Goal: Find specific page/section: Find specific page/section

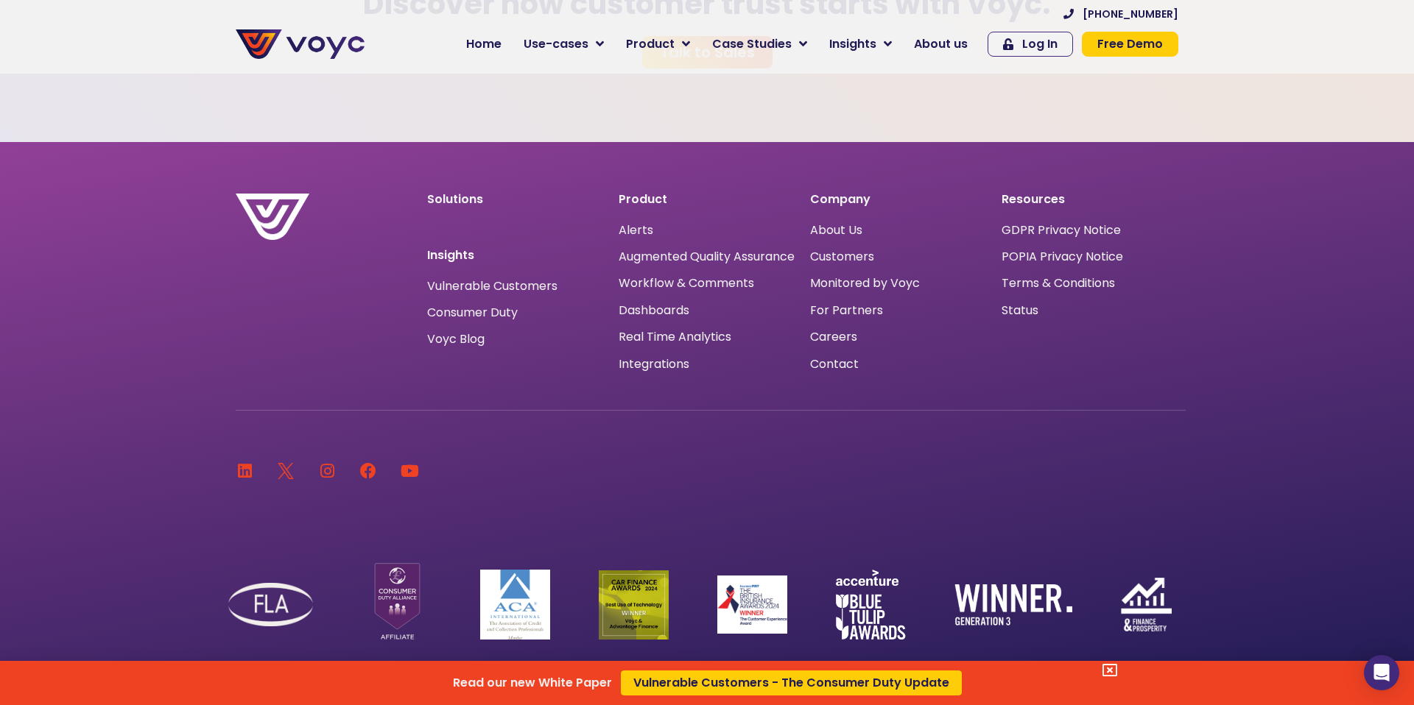
scroll to position [4749, 0]
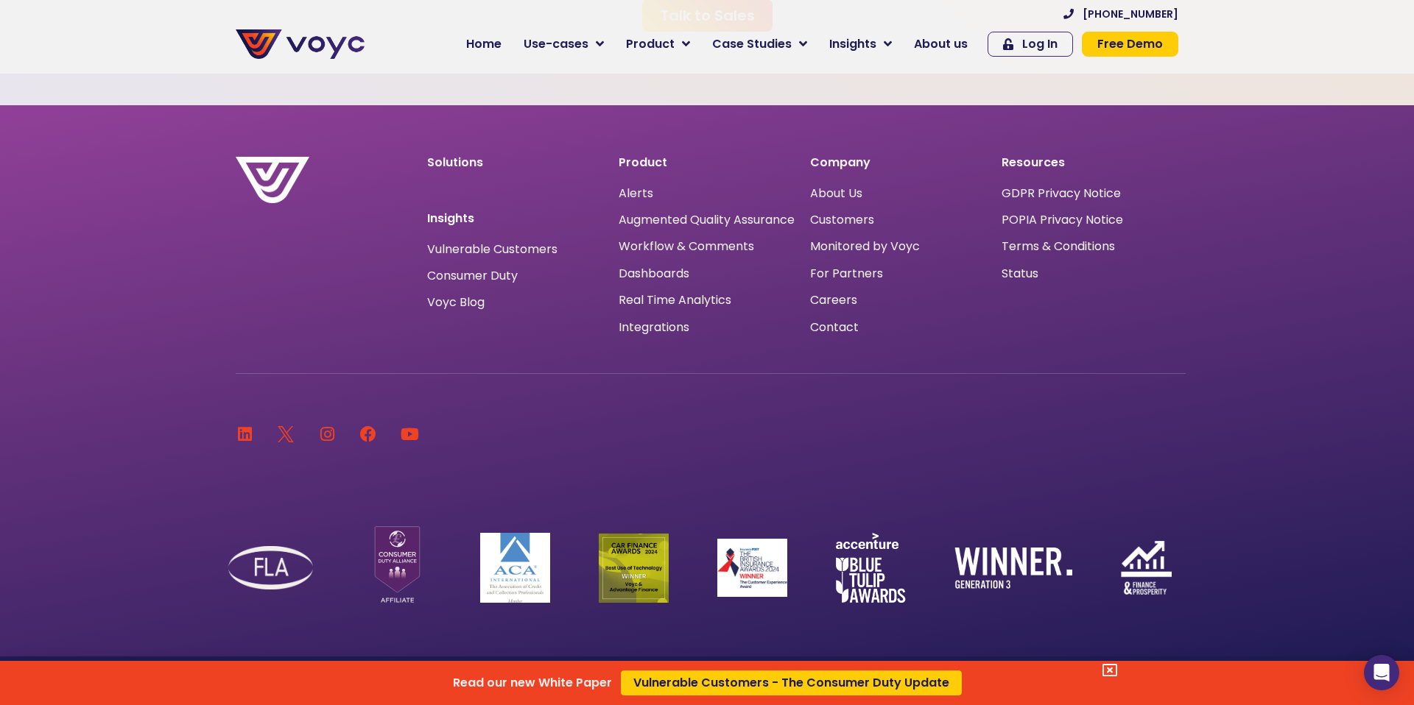
click at [642, 310] on div "Read our new White Paper Vulnerable Customers - The Consumer Duty Update" at bounding box center [707, 352] width 1414 height 705
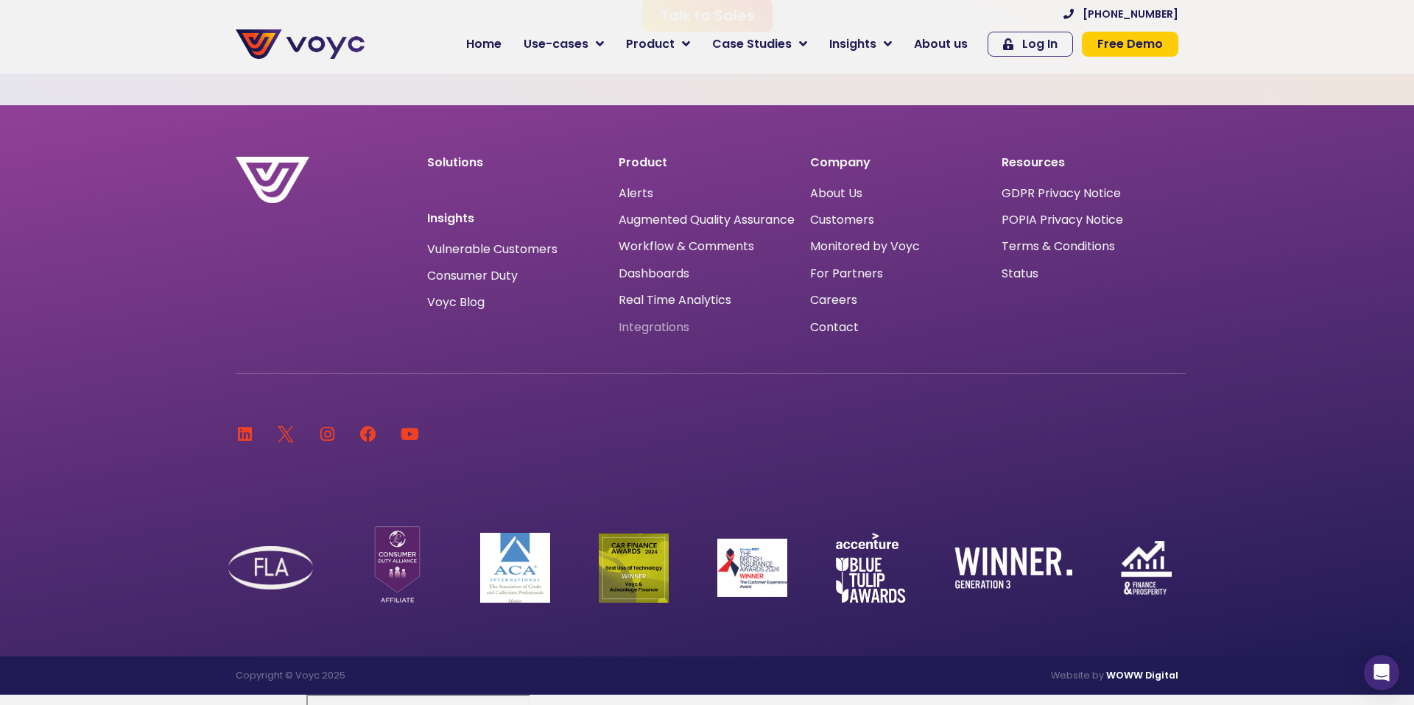
click at [631, 328] on span "Integrations" at bounding box center [653, 328] width 71 height 0
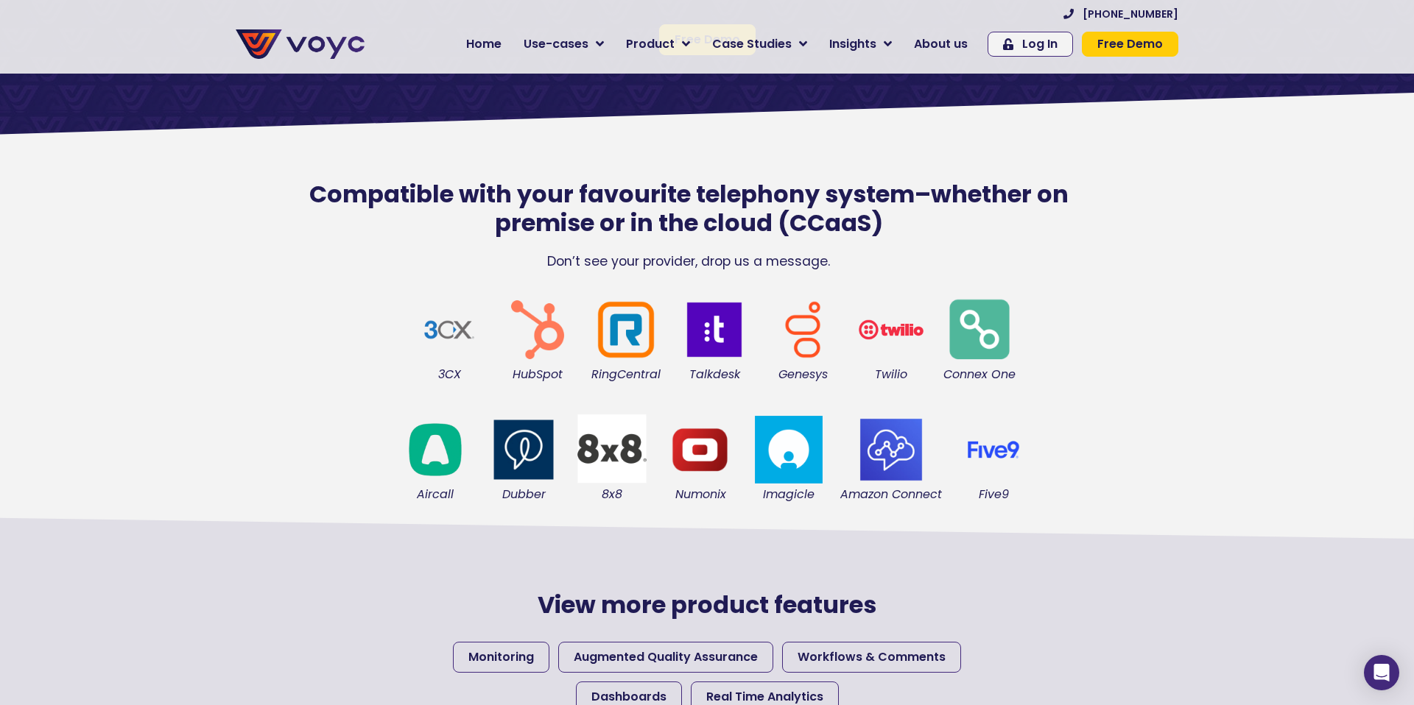
scroll to position [236, 0]
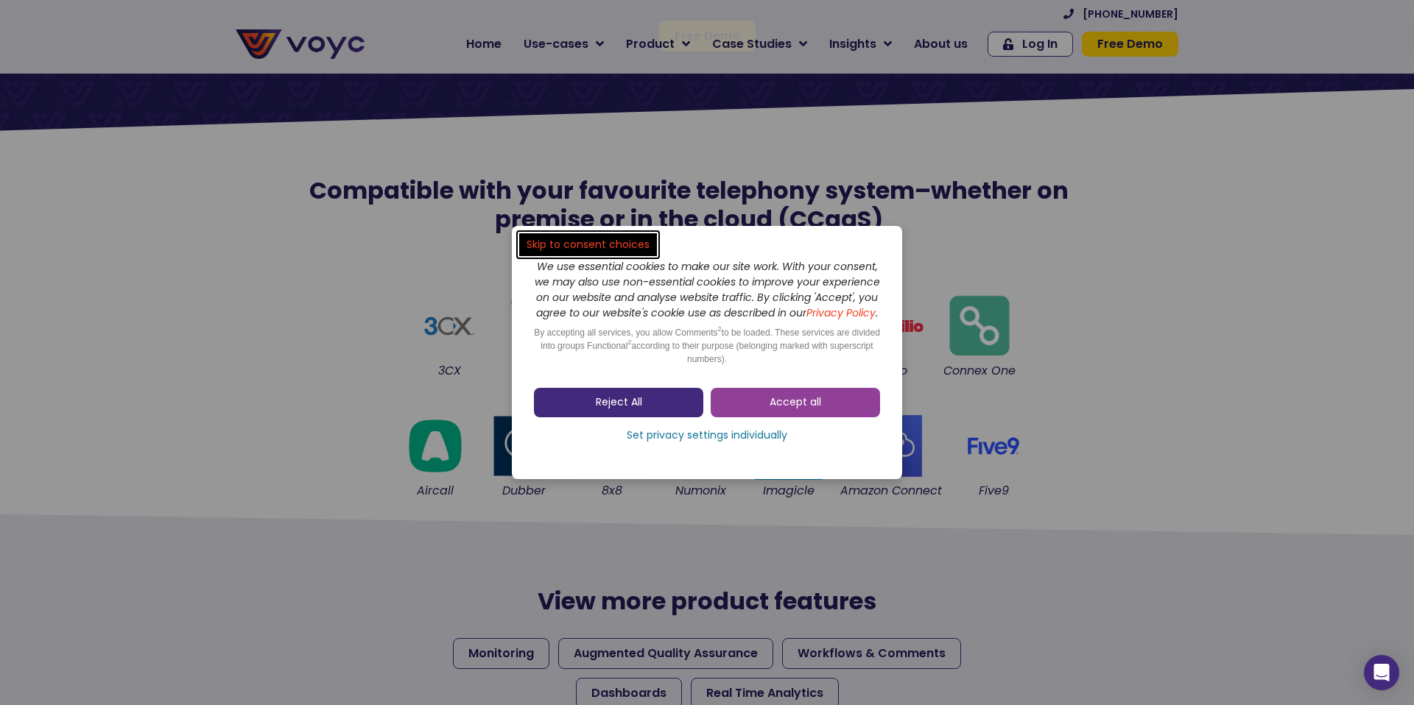
click at [665, 417] on link "Reject All" at bounding box center [618, 402] width 169 height 29
